Goal: Use online tool/utility: Utilize a website feature to perform a specific function

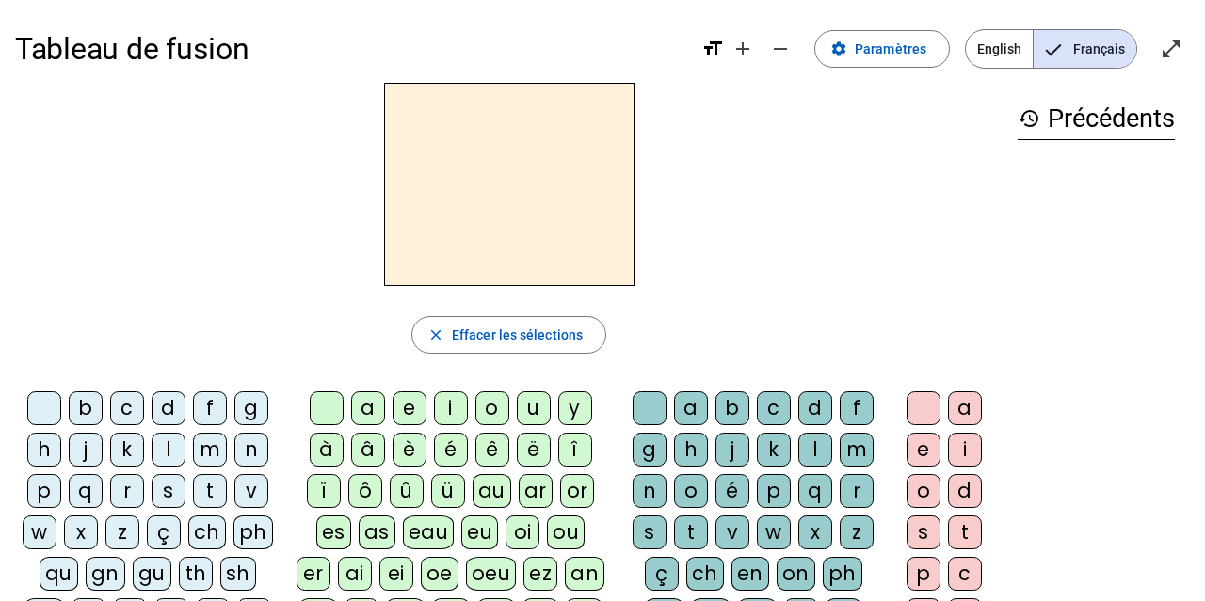
click at [213, 455] on div "m" at bounding box center [210, 450] width 34 height 34
click at [365, 408] on div "a" at bounding box center [368, 408] width 34 height 34
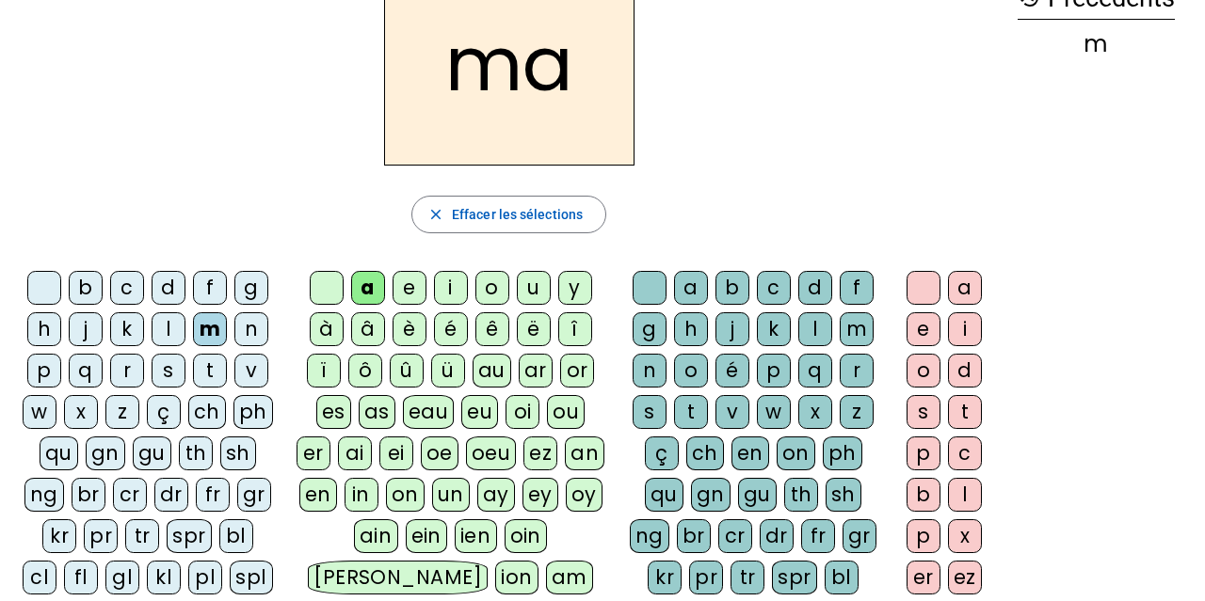
scroll to position [119, 0]
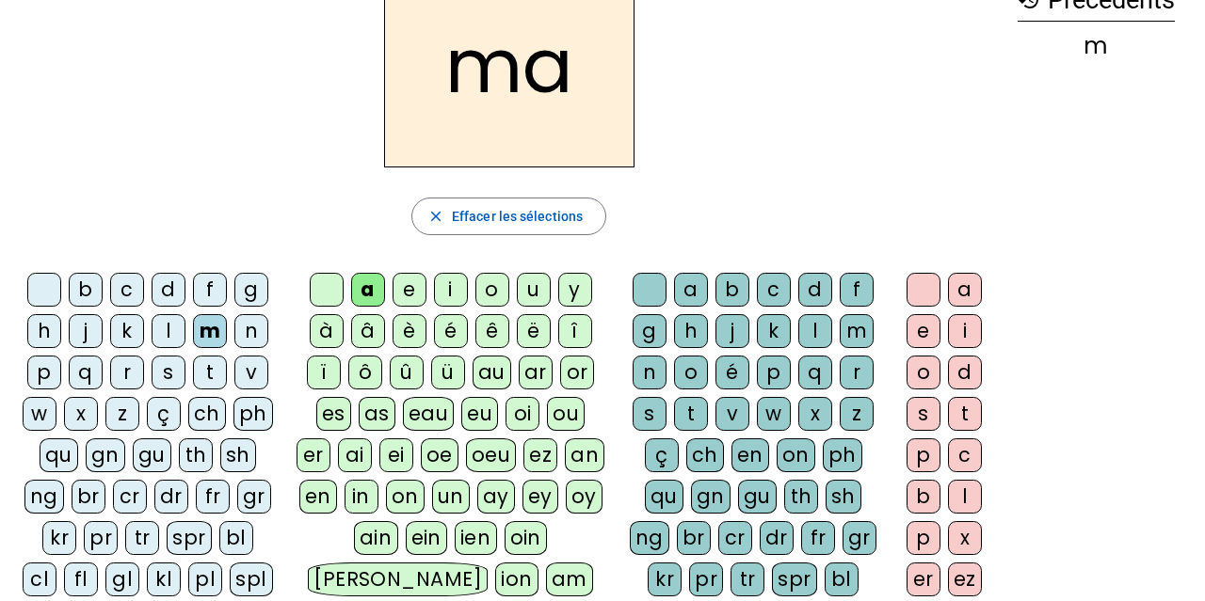
click at [166, 327] on div "l" at bounding box center [169, 331] width 34 height 34
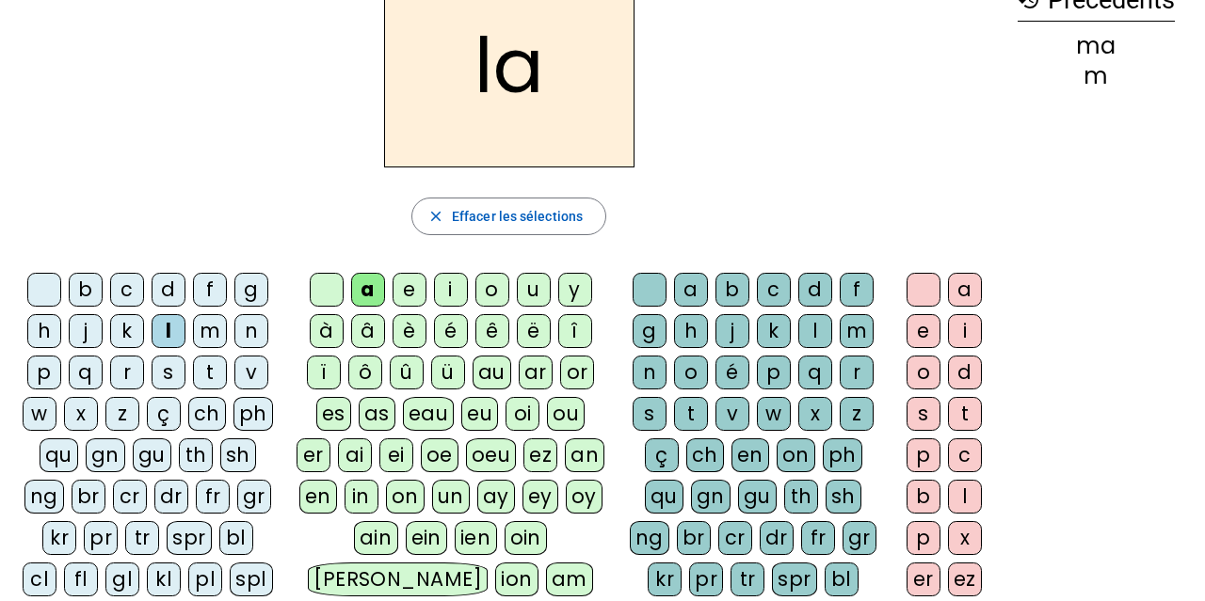
click at [402, 291] on div "e" at bounding box center [409, 290] width 34 height 34
click at [172, 293] on div "d" at bounding box center [169, 290] width 34 height 34
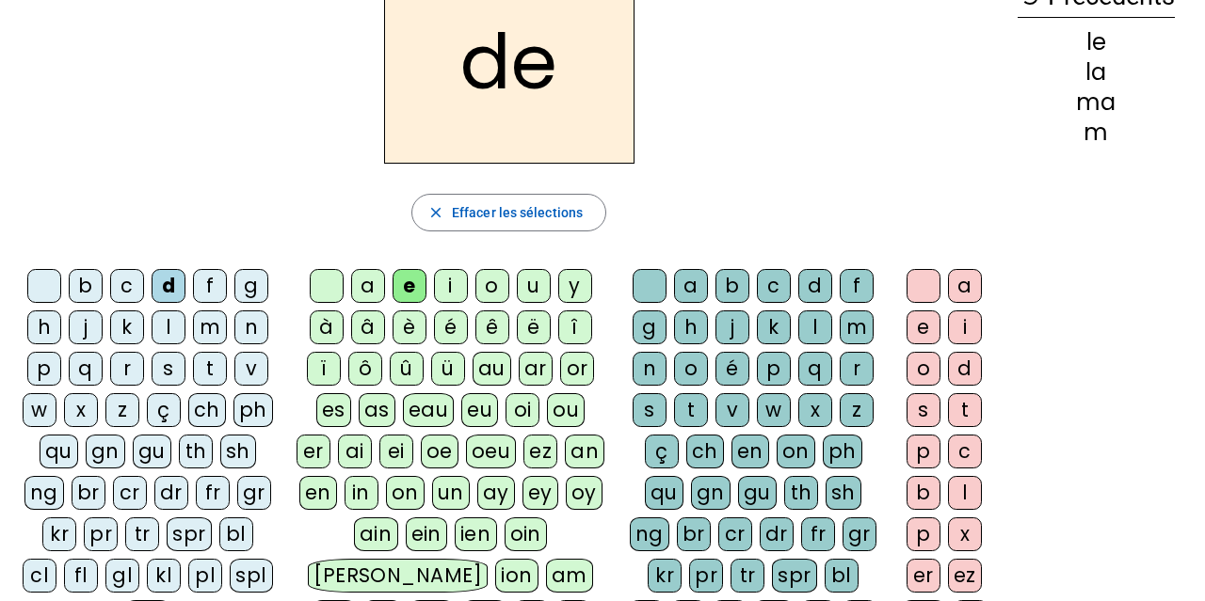
scroll to position [124, 0]
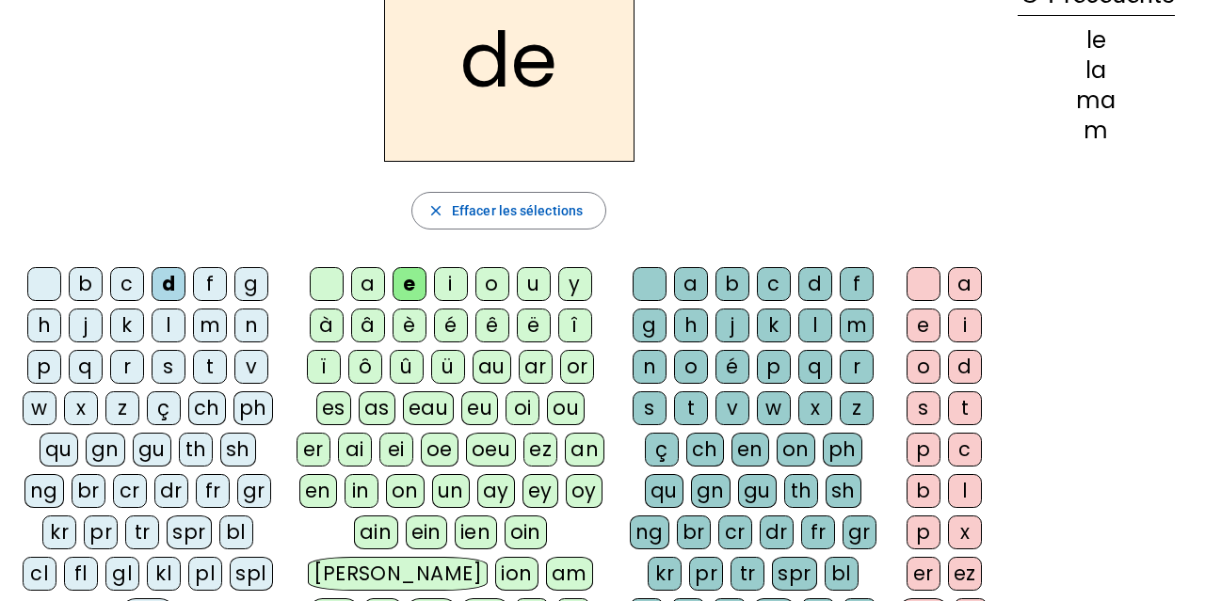
click at [521, 282] on div "u" at bounding box center [534, 284] width 34 height 34
click at [214, 374] on div "t" at bounding box center [210, 367] width 34 height 34
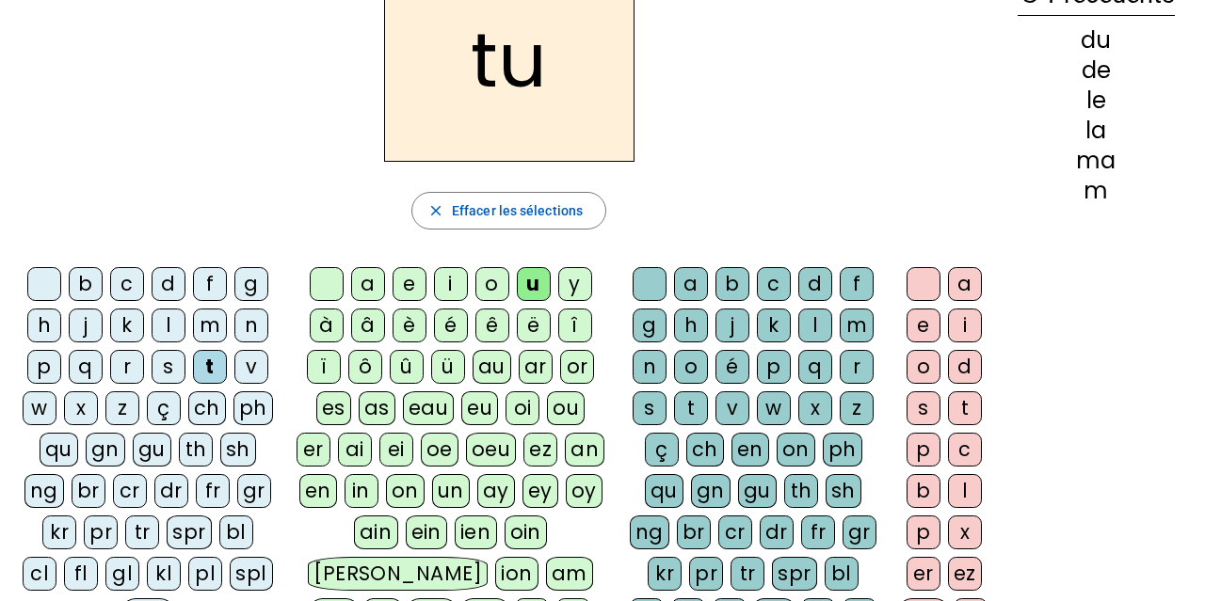
click at [369, 292] on div "a" at bounding box center [368, 284] width 34 height 34
click at [409, 278] on div "e" at bounding box center [409, 284] width 34 height 34
click at [207, 323] on div "m" at bounding box center [210, 326] width 34 height 34
